Goal: Information Seeking & Learning: Find specific fact

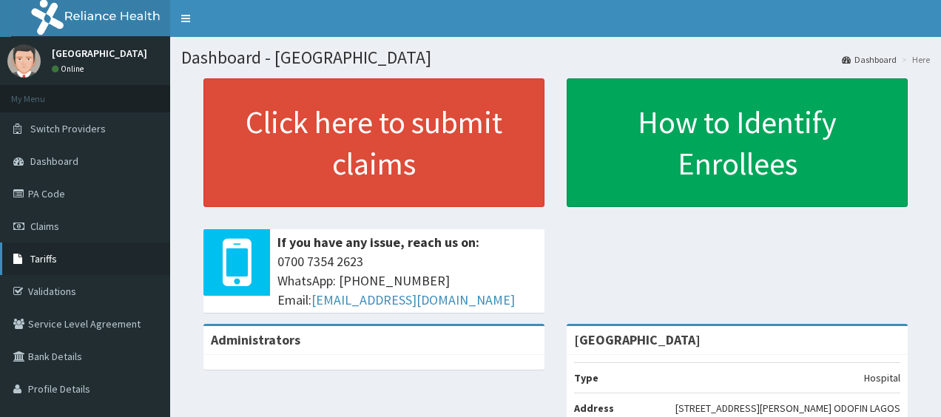
click at [61, 265] on link "Tariffs" at bounding box center [85, 259] width 170 height 33
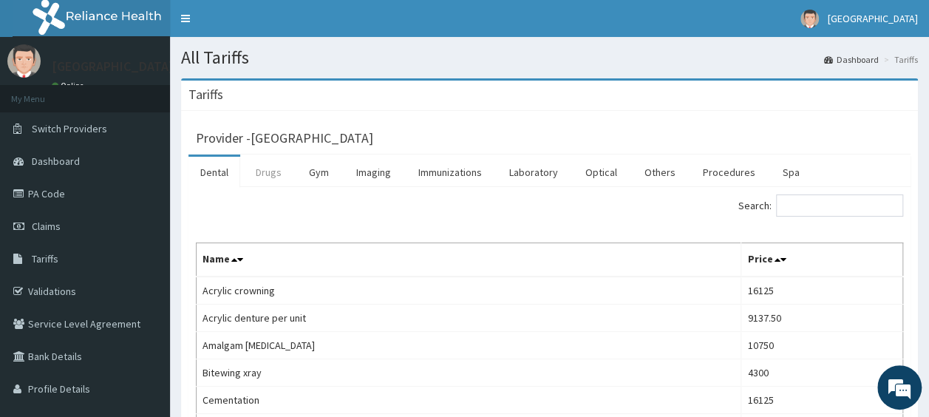
click at [266, 172] on link "Drugs" at bounding box center [269, 172] width 50 height 31
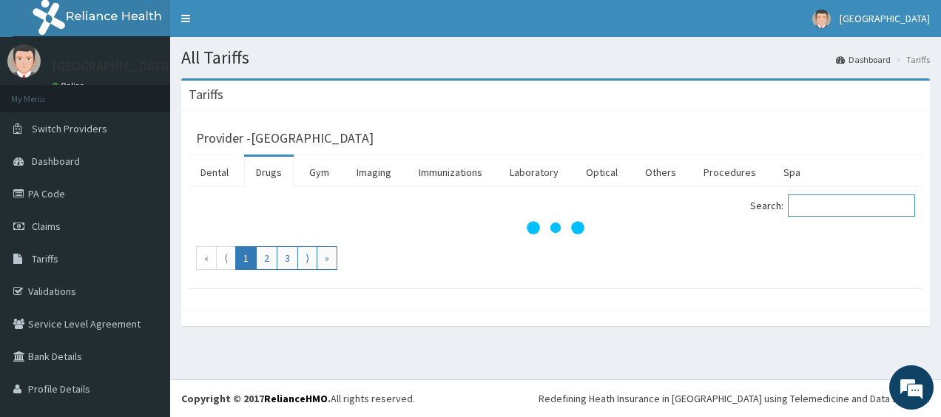
click at [830, 203] on input "Search:" at bounding box center [850, 205] width 127 height 22
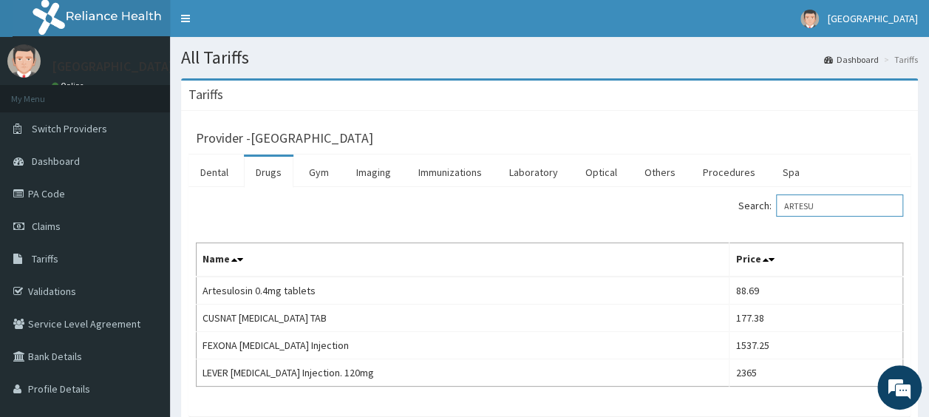
type input "ARTESU"
